Goal: Task Accomplishment & Management: Use online tool/utility

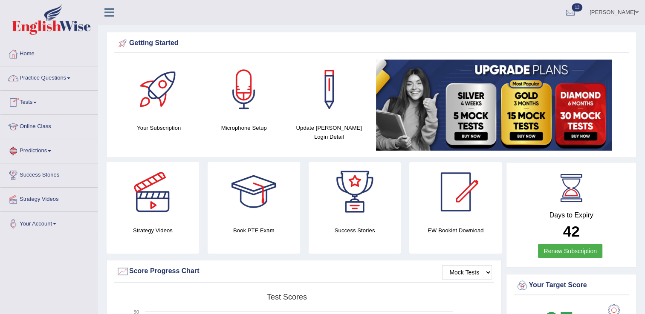
click at [35, 100] on link "Tests" at bounding box center [48, 101] width 97 height 21
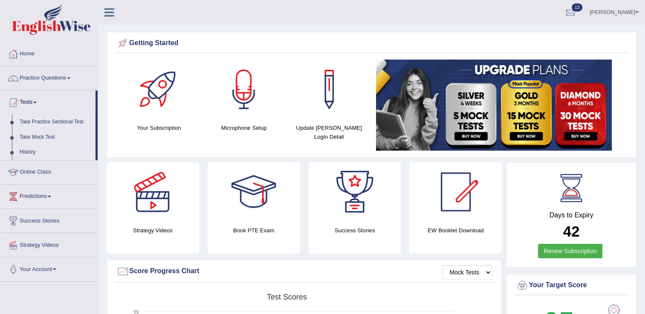
click at [42, 126] on link "Take Practice Sectional Test" at bounding box center [56, 122] width 80 height 15
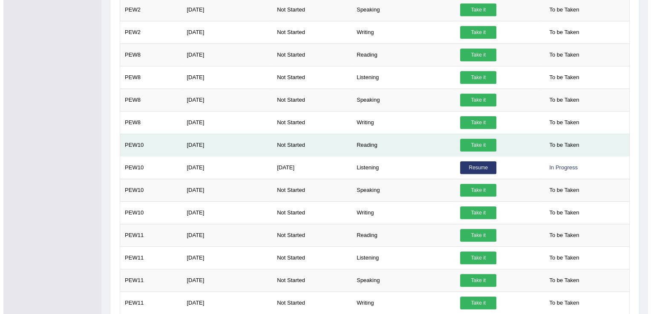
scroll to position [546, 0]
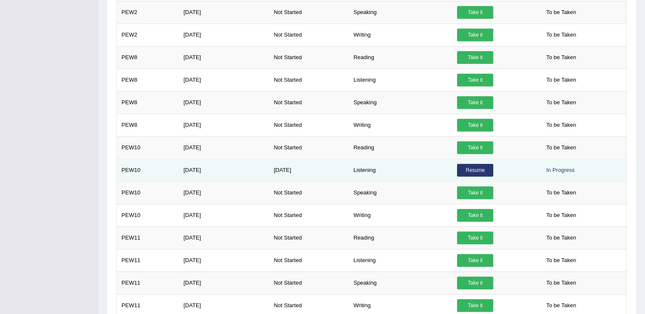
click at [469, 164] on link "Resume" at bounding box center [475, 170] width 36 height 13
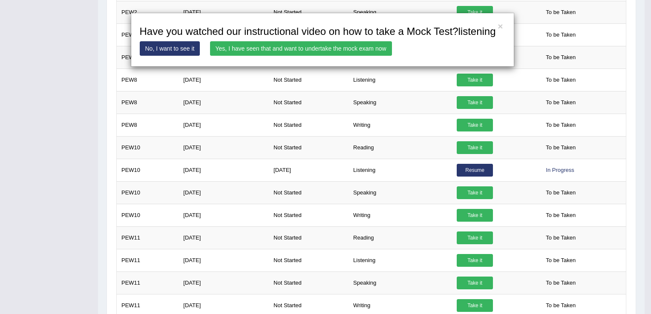
click at [322, 52] on link "Yes, I have seen that and want to undertake the mock exam now" at bounding box center [301, 48] width 182 height 14
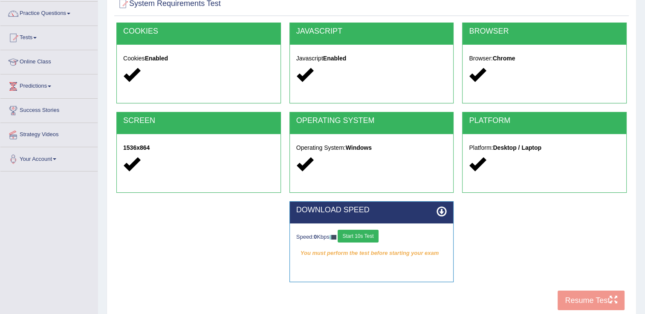
scroll to position [128, 0]
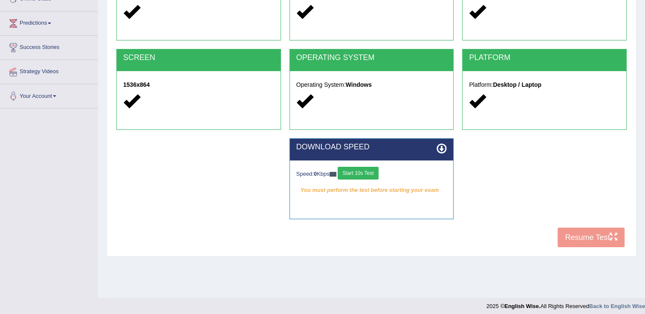
click at [360, 172] on button "Start 10s Test" at bounding box center [357, 173] width 40 height 13
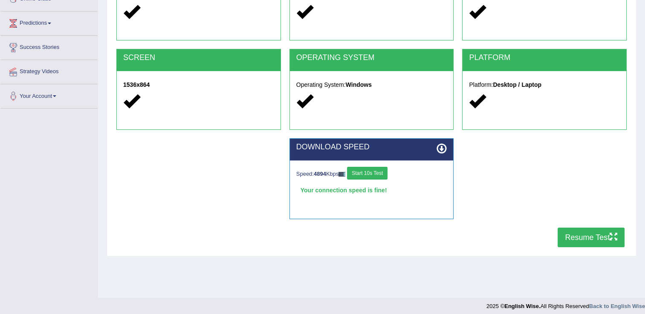
click at [597, 238] on button "Resume Test" at bounding box center [590, 238] width 67 height 20
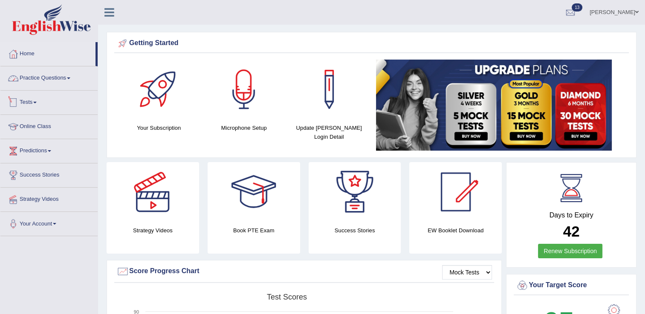
click at [31, 103] on link "Tests" at bounding box center [48, 101] width 97 height 21
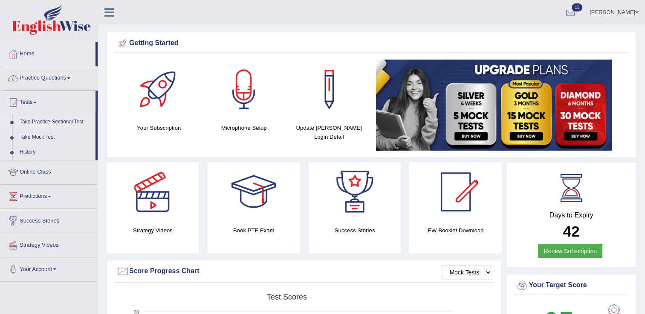
click at [41, 124] on link "Take Practice Sectional Test" at bounding box center [56, 122] width 80 height 15
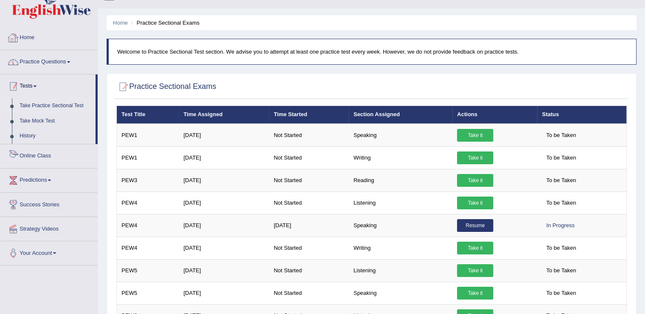
scroll to position [12, 0]
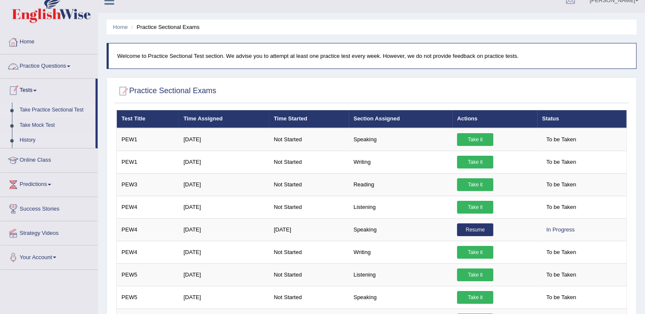
click at [34, 141] on link "History" at bounding box center [56, 140] width 80 height 15
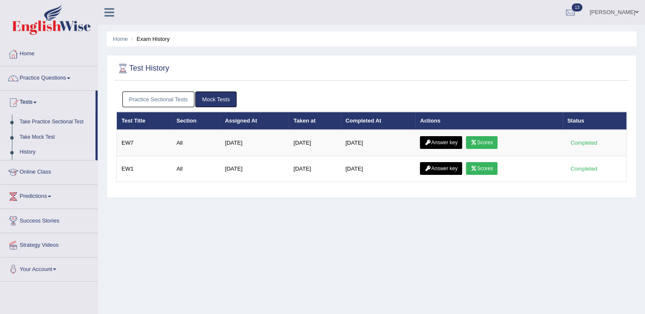
click at [132, 105] on link "Practice Sectional Tests" at bounding box center [158, 100] width 72 height 16
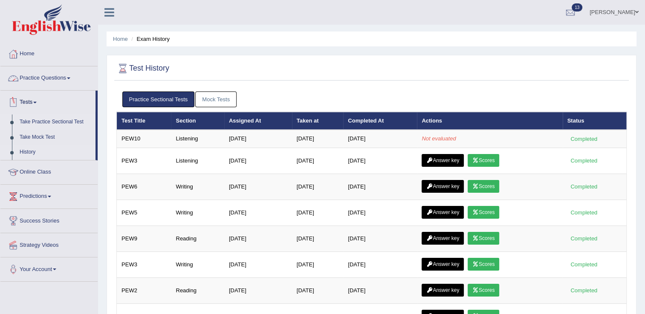
click at [41, 120] on link "Take Practice Sectional Test" at bounding box center [56, 122] width 80 height 15
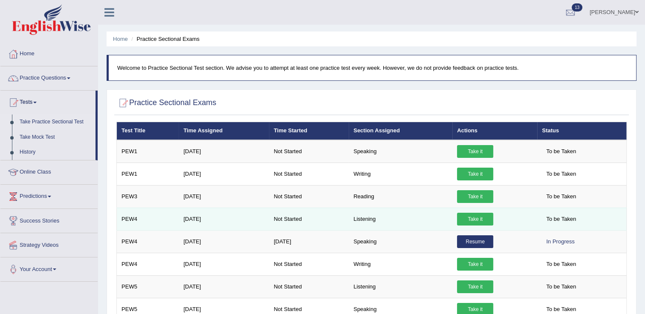
click at [472, 220] on link "Take it" at bounding box center [475, 219] width 36 height 13
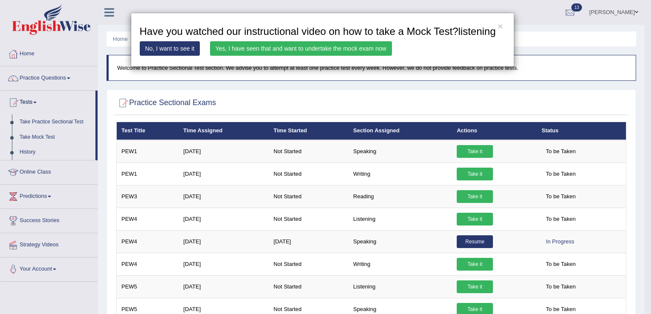
click at [478, 219] on div "× Have you watched our instructional video on how to take a Mock Test?listening…" at bounding box center [325, 157] width 651 height 314
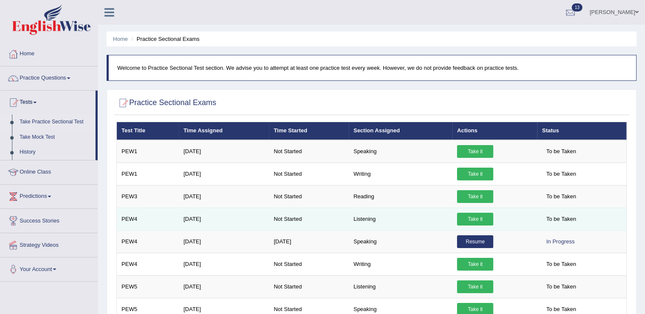
click at [461, 219] on link "Take it" at bounding box center [475, 219] width 36 height 13
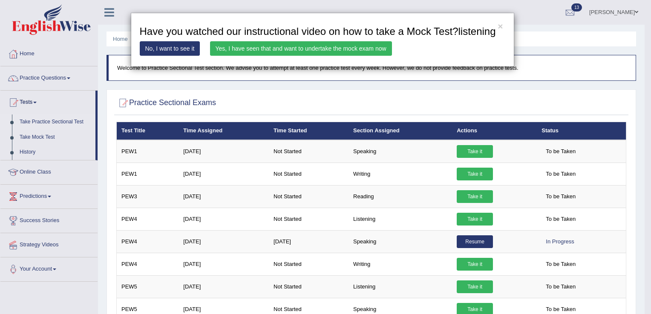
click at [325, 48] on link "Yes, I have seen that and want to undertake the mock exam now" at bounding box center [301, 48] width 182 height 14
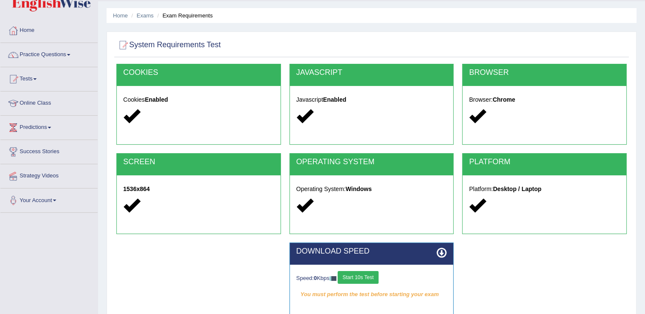
scroll to position [43, 0]
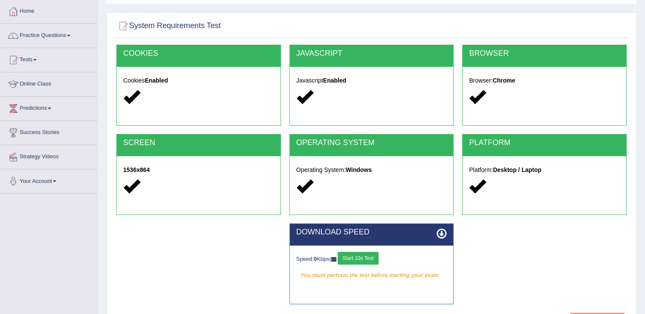
click at [353, 260] on button "Start 10s Test" at bounding box center [357, 258] width 40 height 13
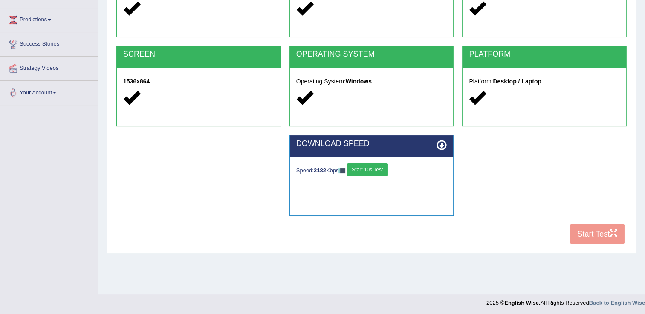
scroll to position [133, 0]
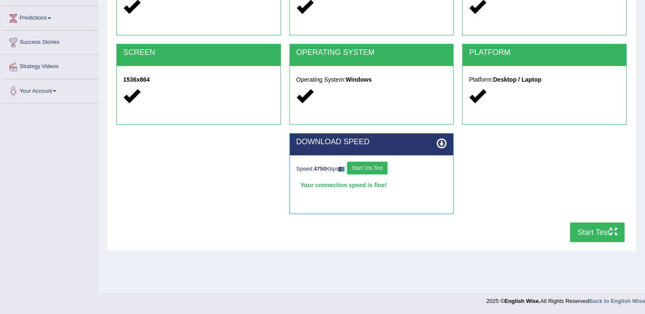
click at [590, 236] on button "Start Test" at bounding box center [597, 233] width 55 height 20
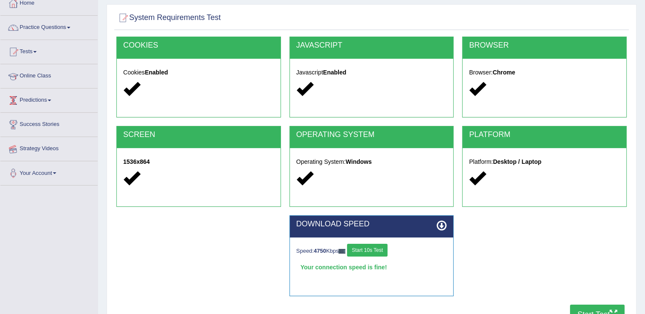
scroll to position [48, 0]
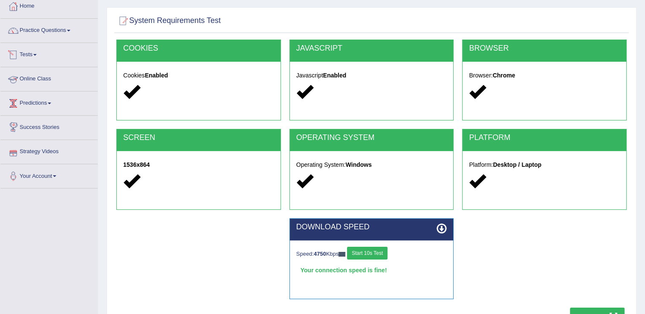
click at [34, 58] on link "Tests" at bounding box center [48, 53] width 97 height 21
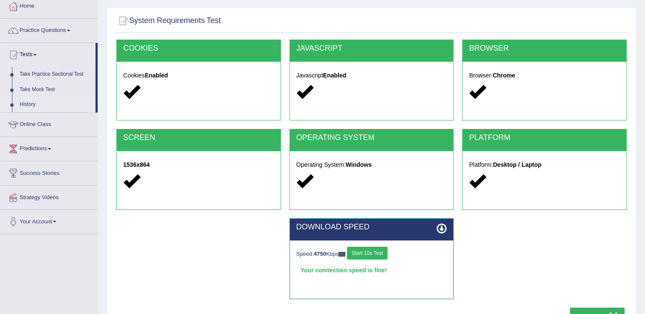
click at [30, 103] on link "History" at bounding box center [56, 104] width 80 height 15
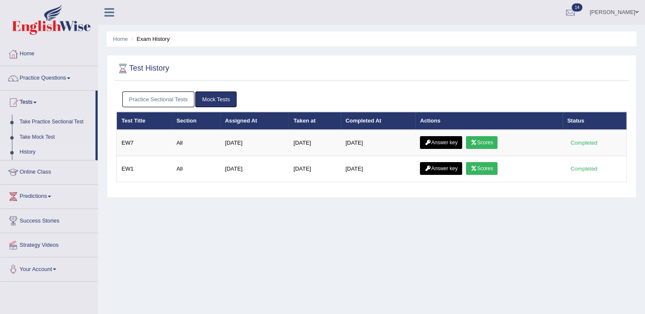
click at [158, 97] on link "Practice Sectional Tests" at bounding box center [158, 100] width 72 height 16
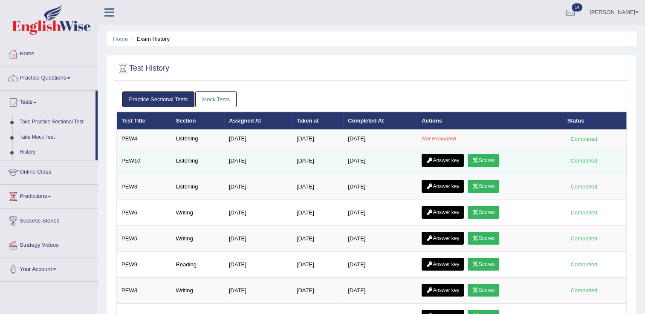
click at [487, 157] on link "Scores" at bounding box center [483, 160] width 32 height 13
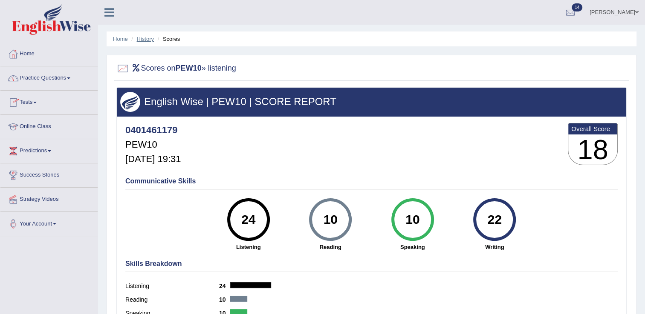
click at [143, 40] on link "History" at bounding box center [145, 39] width 17 height 6
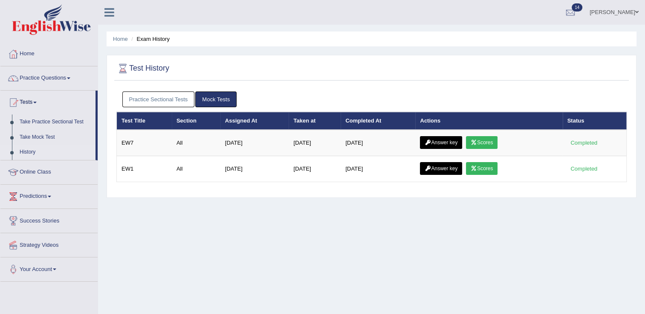
click at [163, 93] on link "Practice Sectional Tests" at bounding box center [158, 100] width 72 height 16
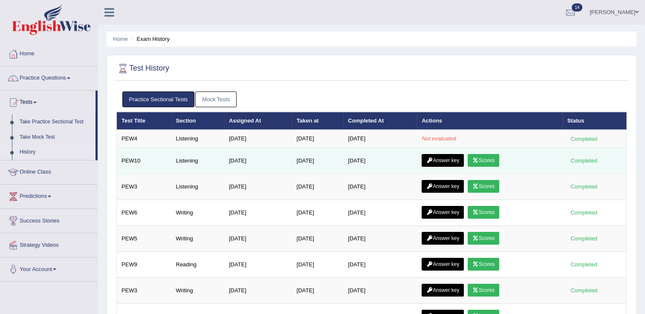
click at [448, 156] on link "Answer key" at bounding box center [442, 160] width 42 height 13
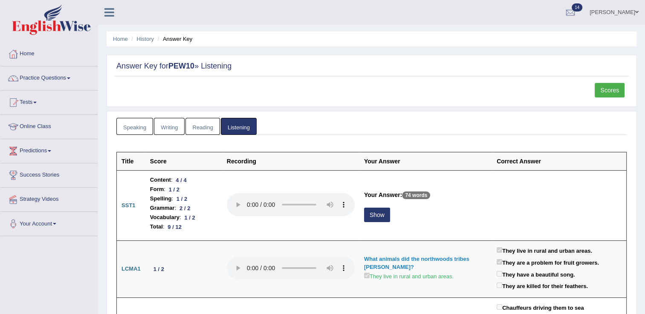
click at [614, 84] on link "Scores" at bounding box center [609, 90] width 30 height 14
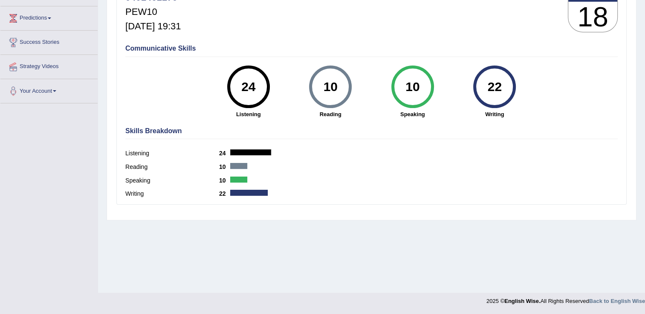
scroll to position [5, 0]
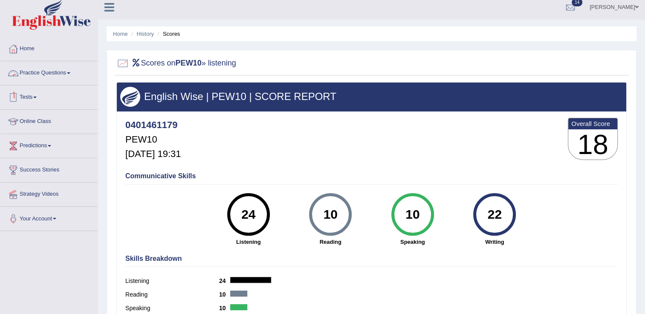
click at [37, 97] on span at bounding box center [34, 98] width 3 height 2
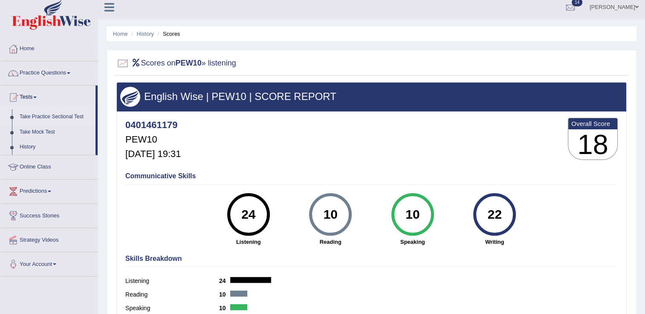
click at [58, 115] on link "Take Practice Sectional Test" at bounding box center [56, 116] width 80 height 15
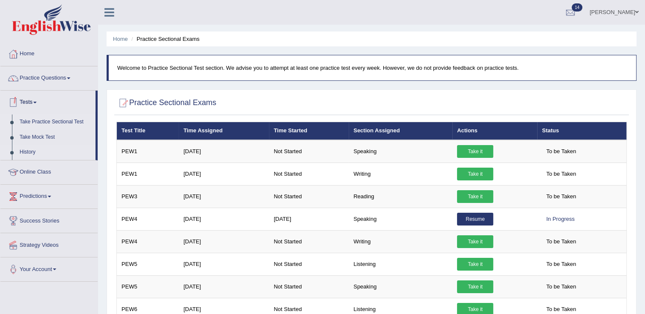
click at [29, 153] on link "History" at bounding box center [56, 152] width 80 height 15
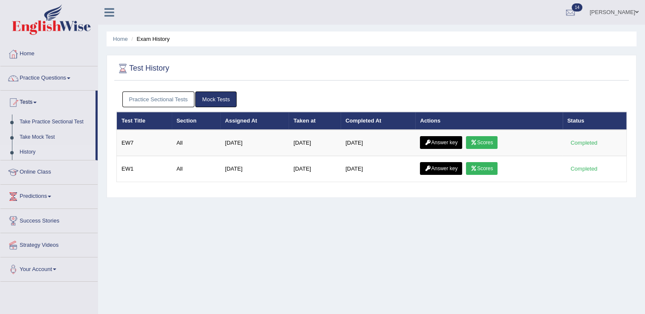
click at [170, 98] on link "Practice Sectional Tests" at bounding box center [158, 100] width 72 height 16
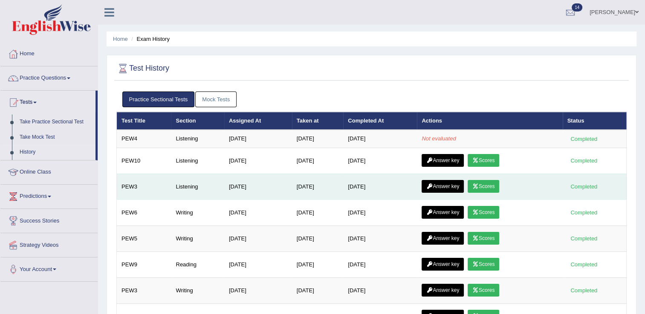
click at [484, 183] on link "Scores" at bounding box center [483, 186] width 32 height 13
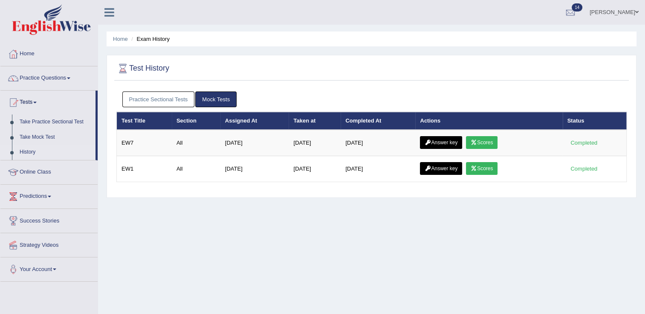
click at [169, 98] on link "Practice Sectional Tests" at bounding box center [158, 100] width 72 height 16
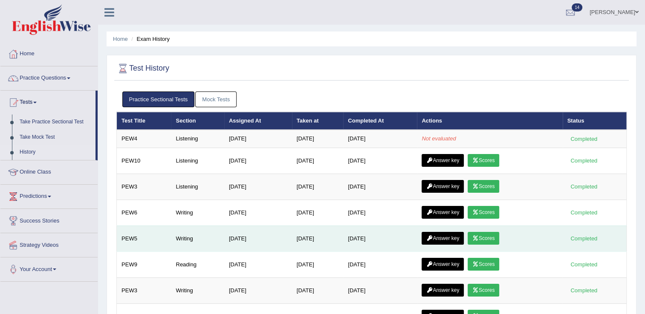
click at [482, 236] on link "Scores" at bounding box center [483, 238] width 32 height 13
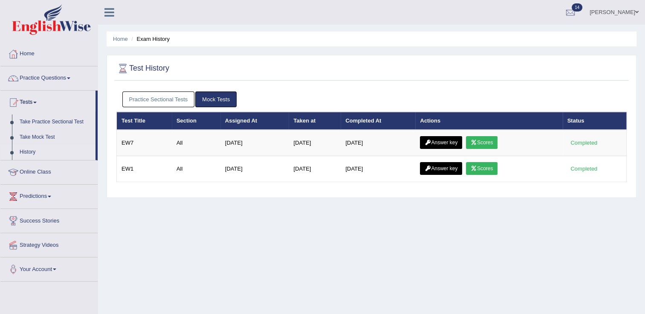
click at [153, 98] on link "Practice Sectional Tests" at bounding box center [158, 100] width 72 height 16
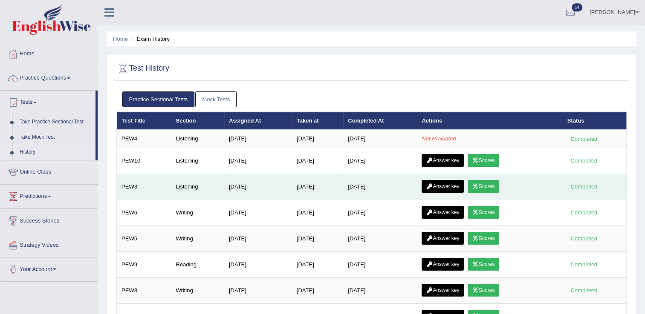
click at [491, 183] on link "Scores" at bounding box center [483, 186] width 32 height 13
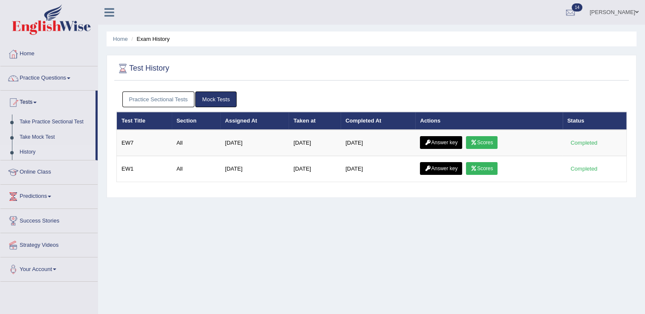
click at [174, 96] on link "Practice Sectional Tests" at bounding box center [158, 100] width 72 height 16
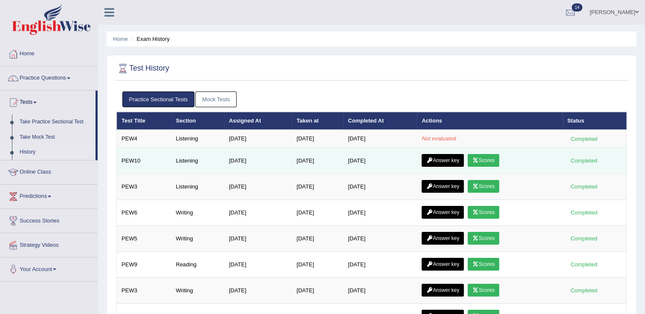
click at [484, 162] on link "Scores" at bounding box center [483, 160] width 32 height 13
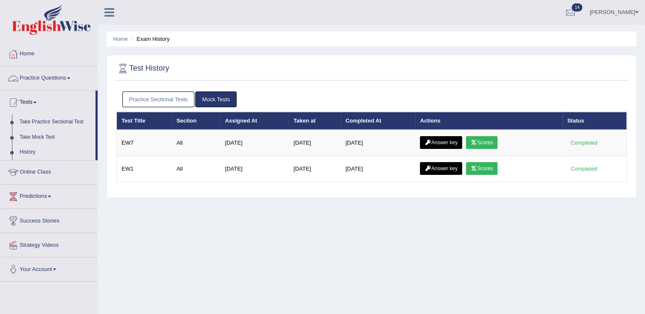
click at [153, 104] on link "Practice Sectional Tests" at bounding box center [158, 100] width 72 height 16
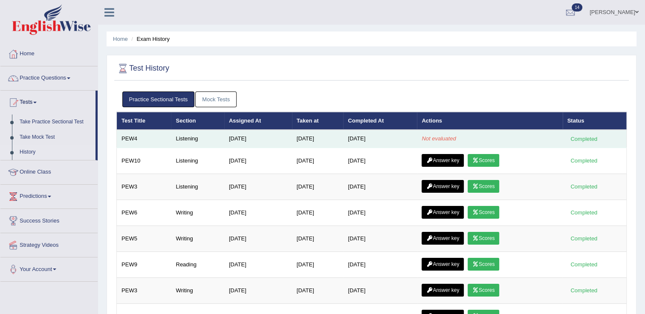
click at [395, 132] on td "[DATE]" at bounding box center [380, 139] width 74 height 18
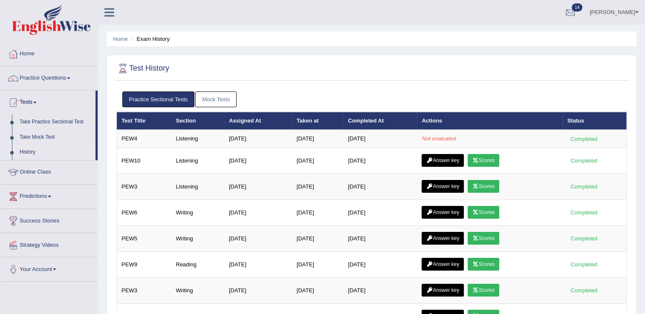
click at [576, 13] on div at bounding box center [570, 12] width 13 height 13
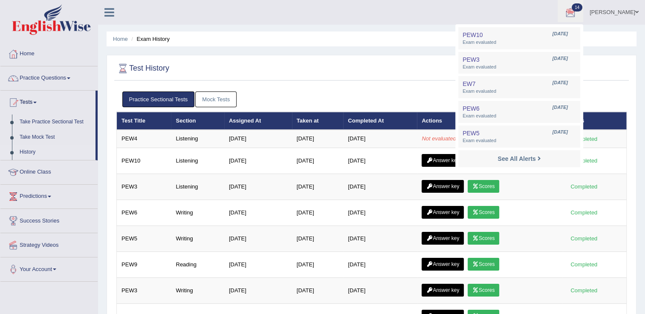
click at [343, 41] on ul "Home Exam History" at bounding box center [372, 39] width 530 height 15
